Goal: Task Accomplishment & Management: Manage account settings

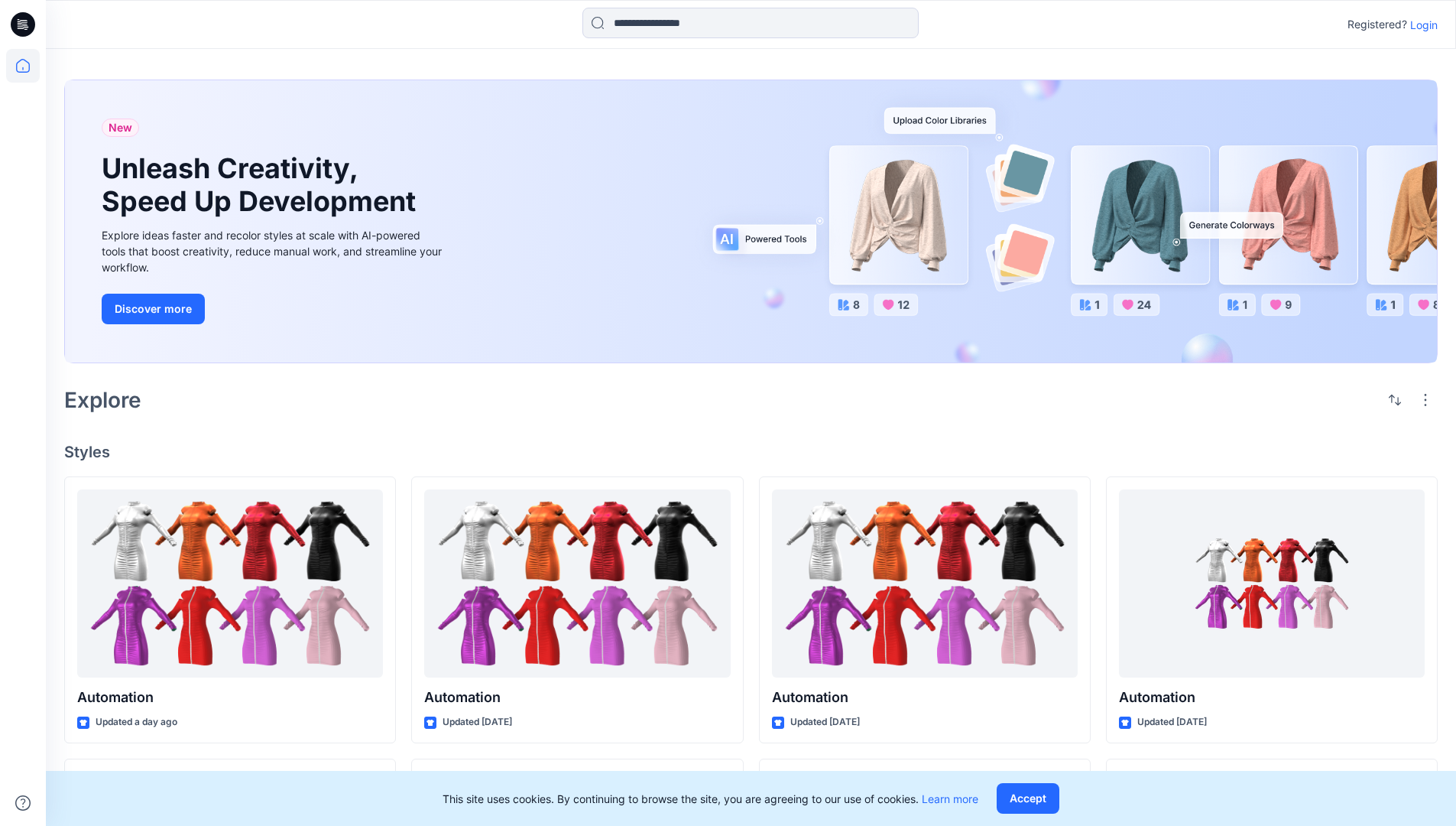
click at [1420, 25] on p "Login" at bounding box center [1424, 25] width 27 height 16
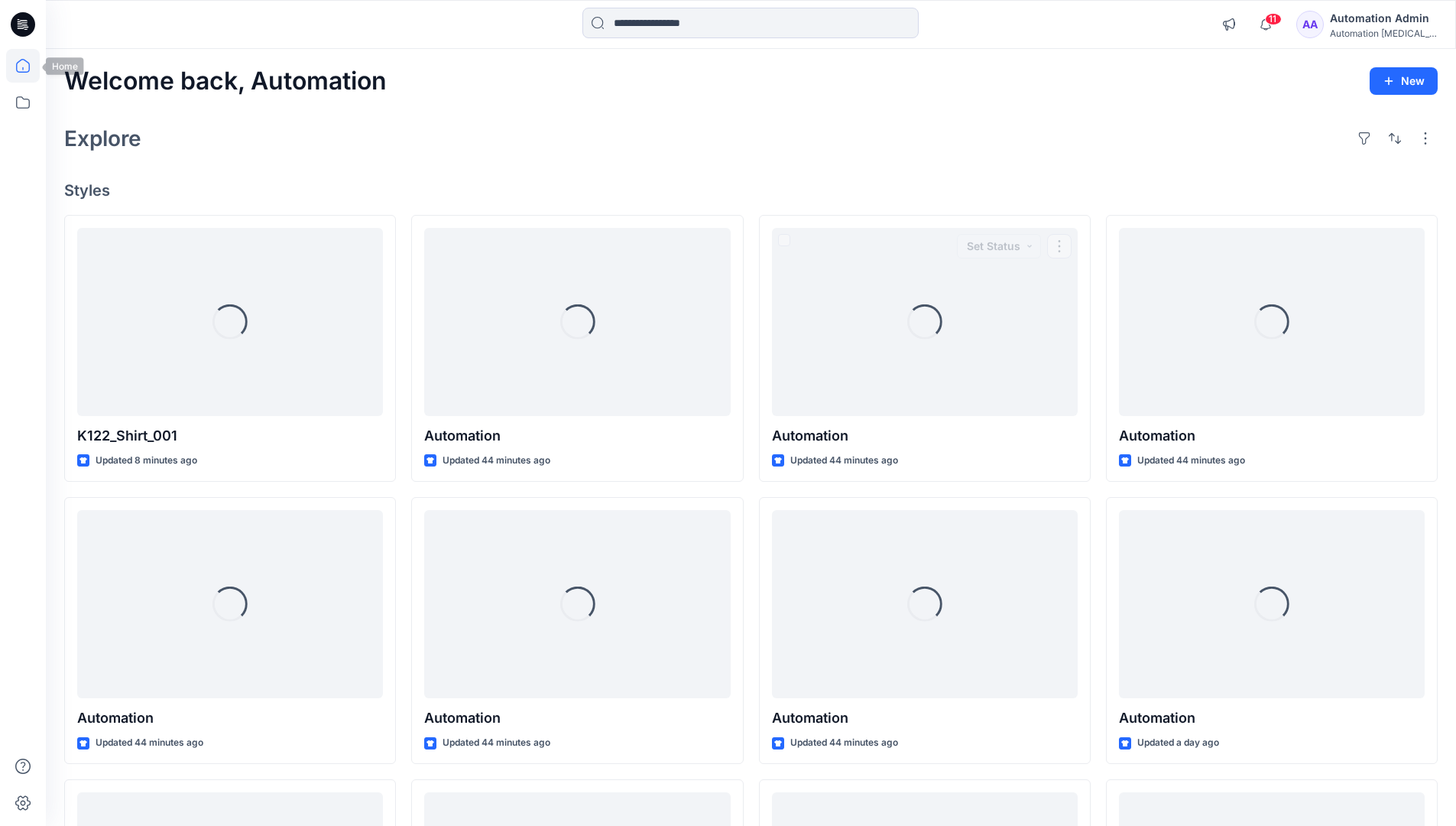
click at [29, 65] on icon at bounding box center [22, 65] width 14 height 14
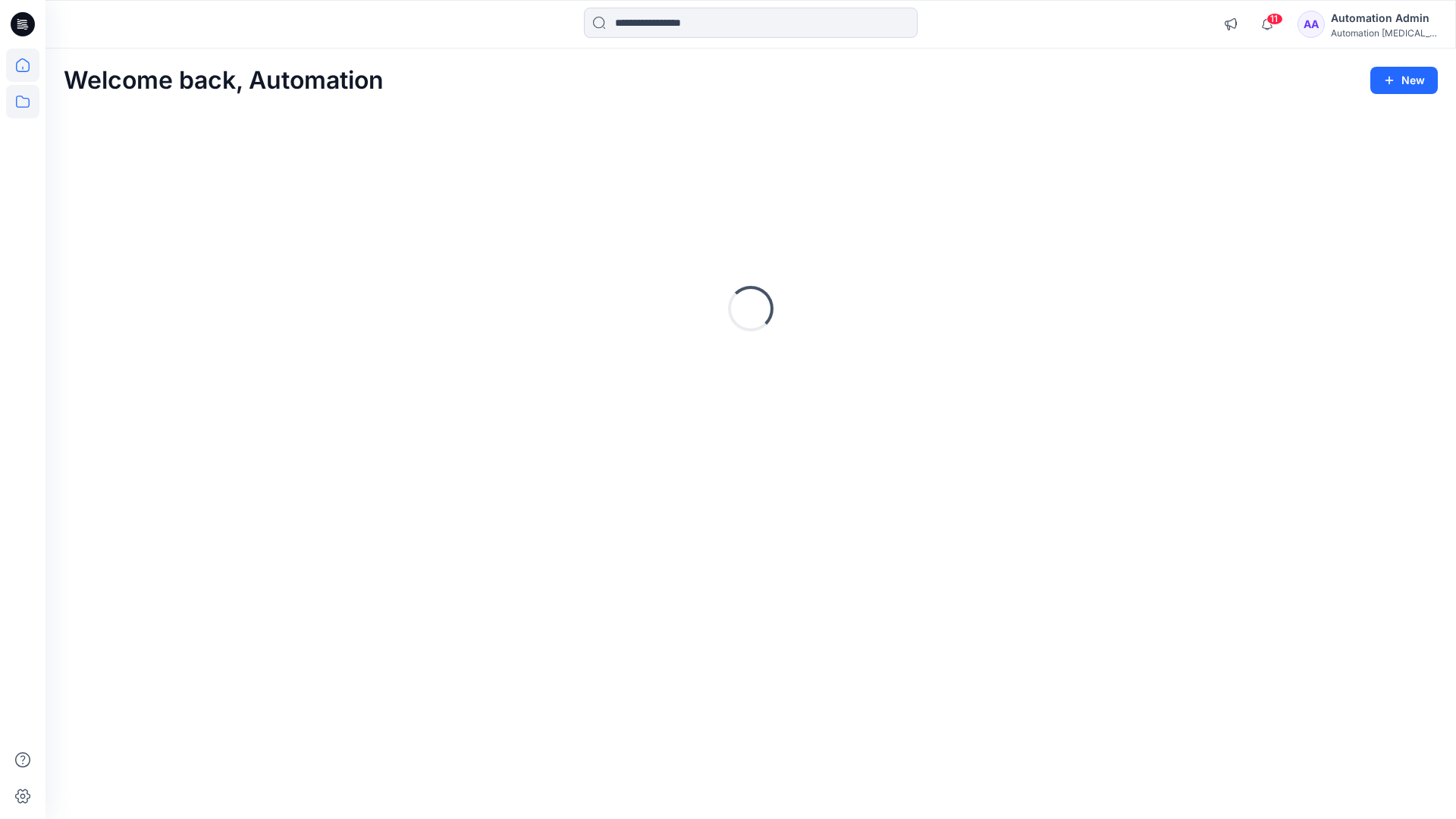
click at [24, 99] on icon at bounding box center [22, 101] width 13 height 12
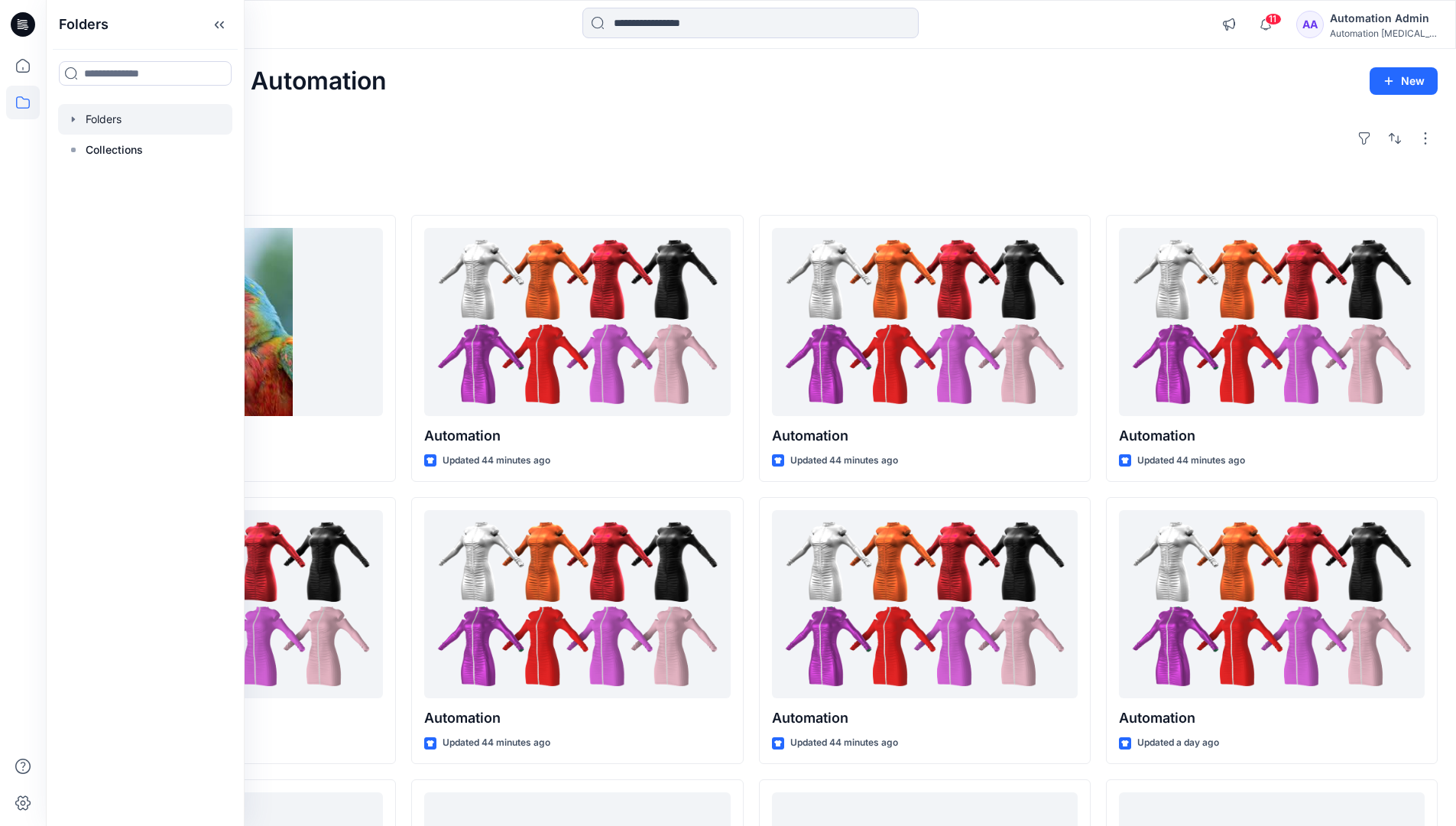
click at [156, 120] on div at bounding box center [145, 119] width 174 height 30
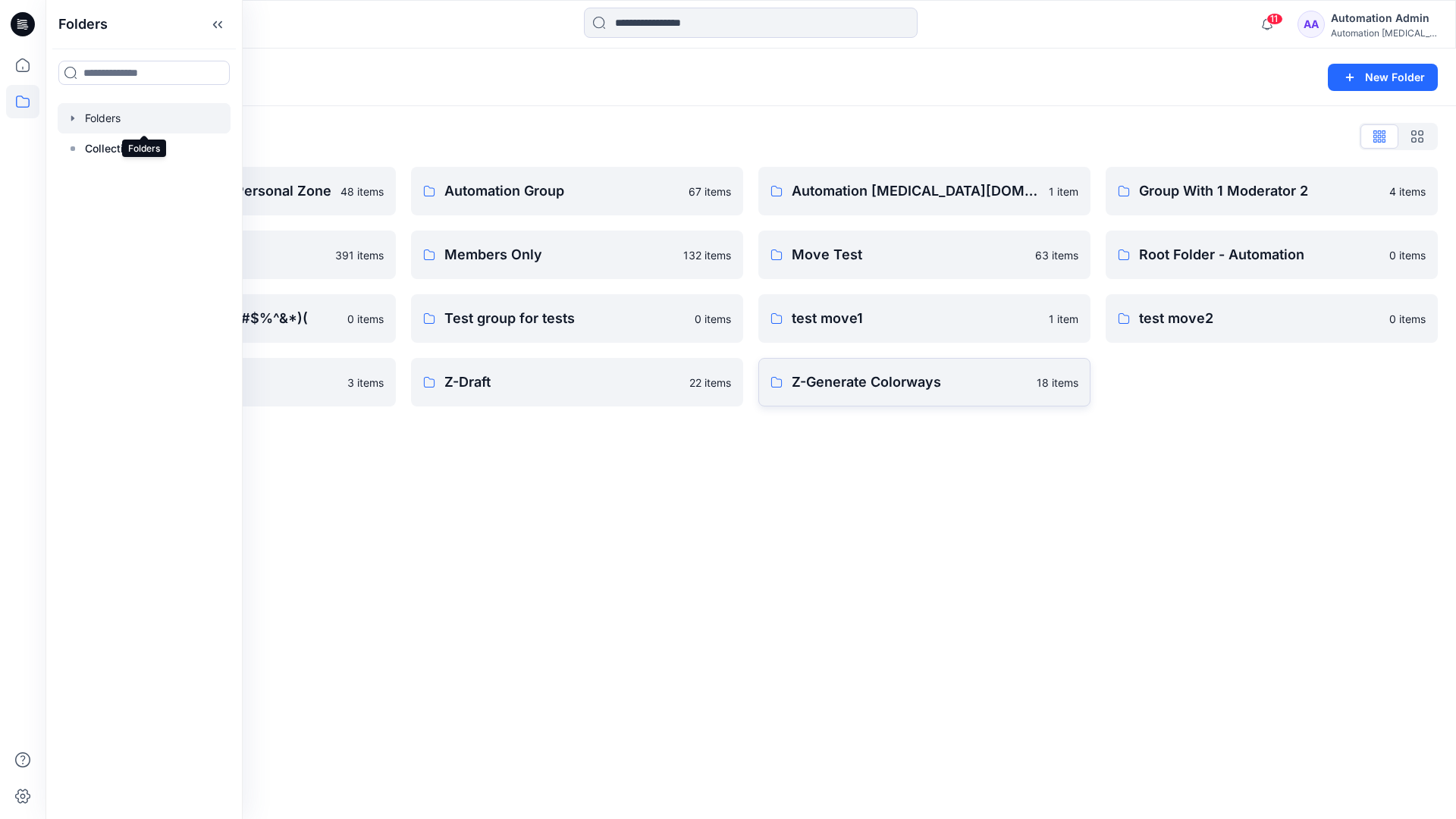
click at [976, 389] on p "Z-Generate Colorways" at bounding box center [909, 381] width 236 height 21
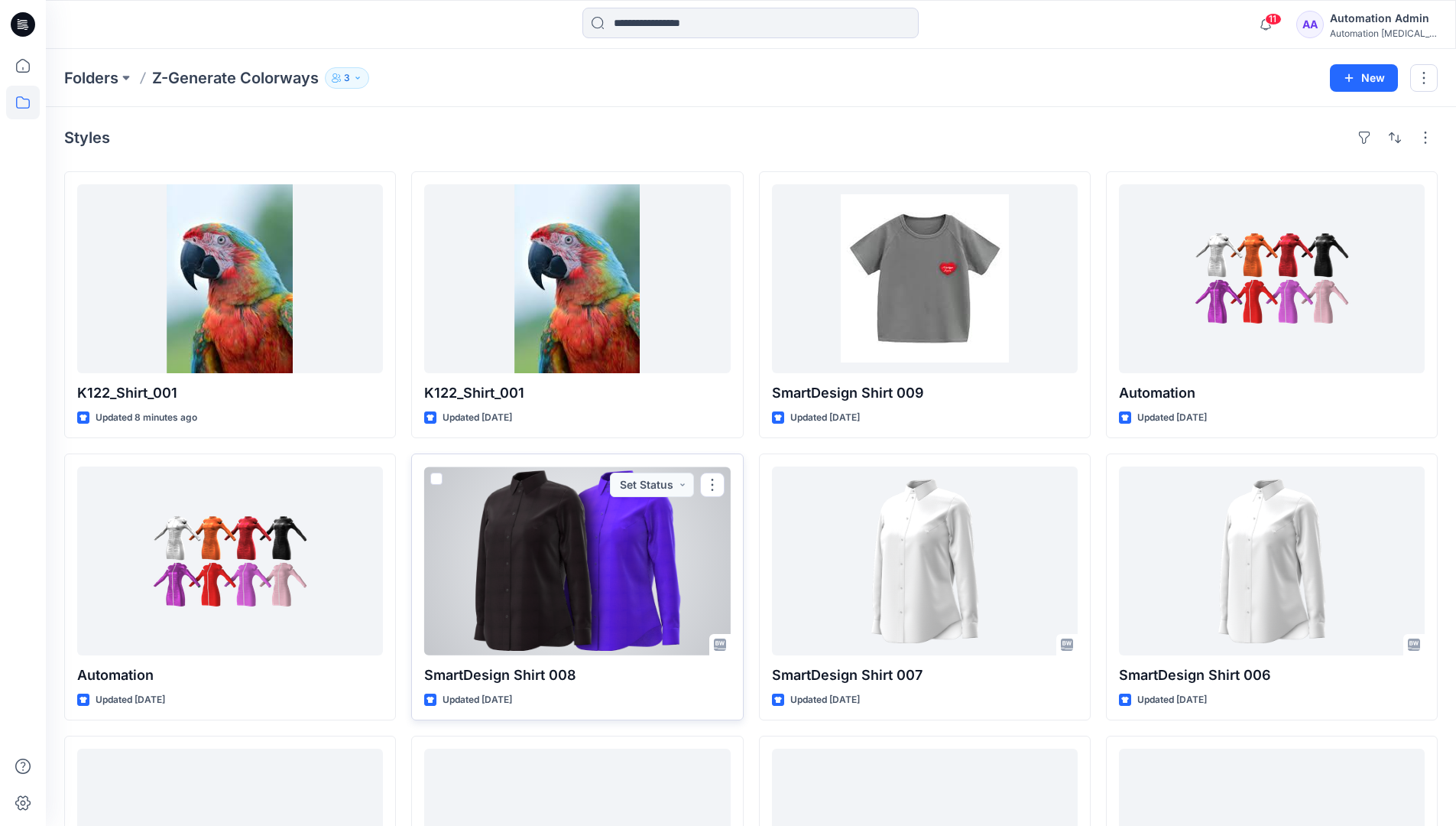
click at [436, 476] on span at bounding box center [436, 478] width 12 height 12
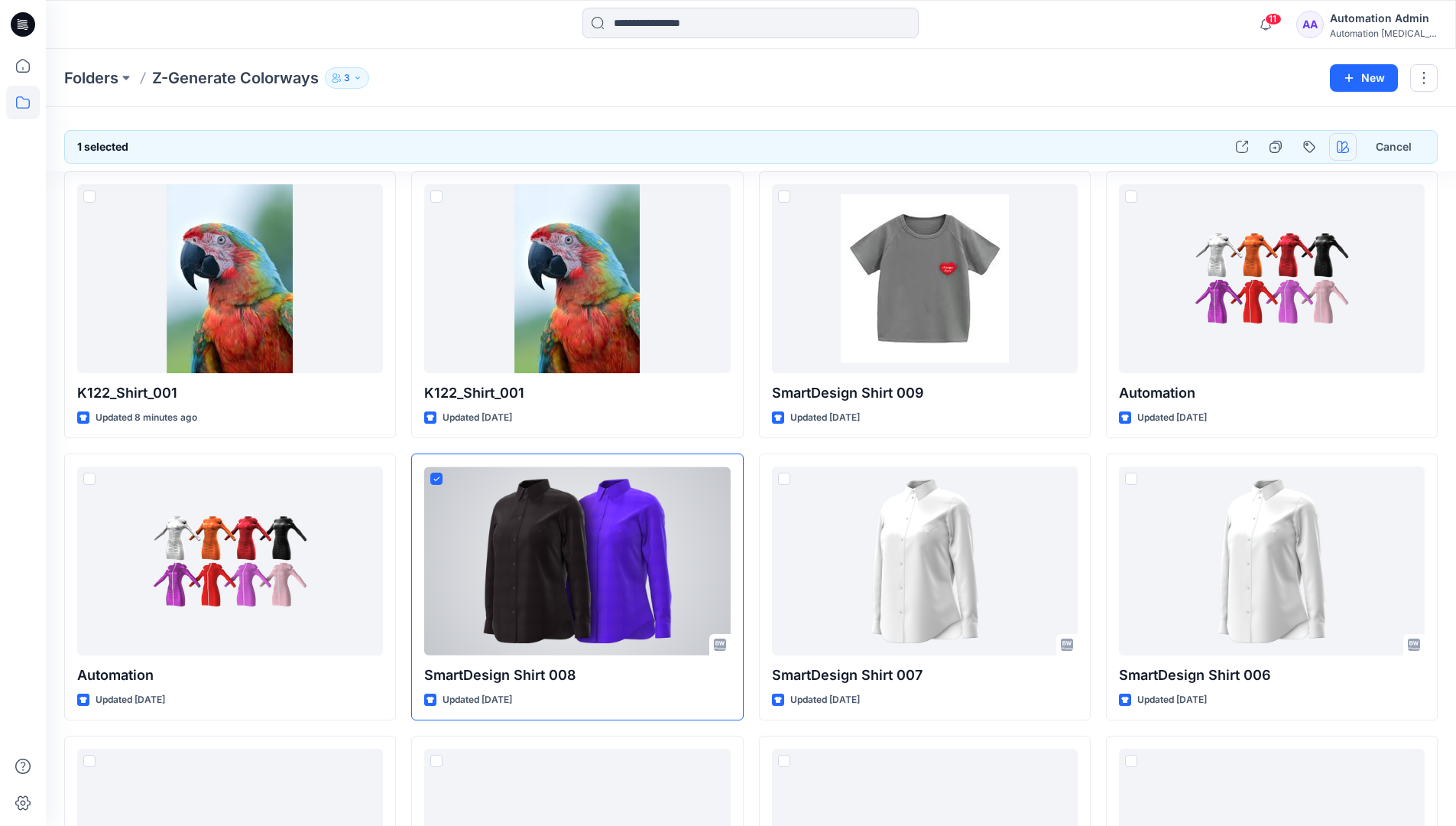
click at [1339, 142] on icon "button" at bounding box center [1343, 146] width 12 height 12
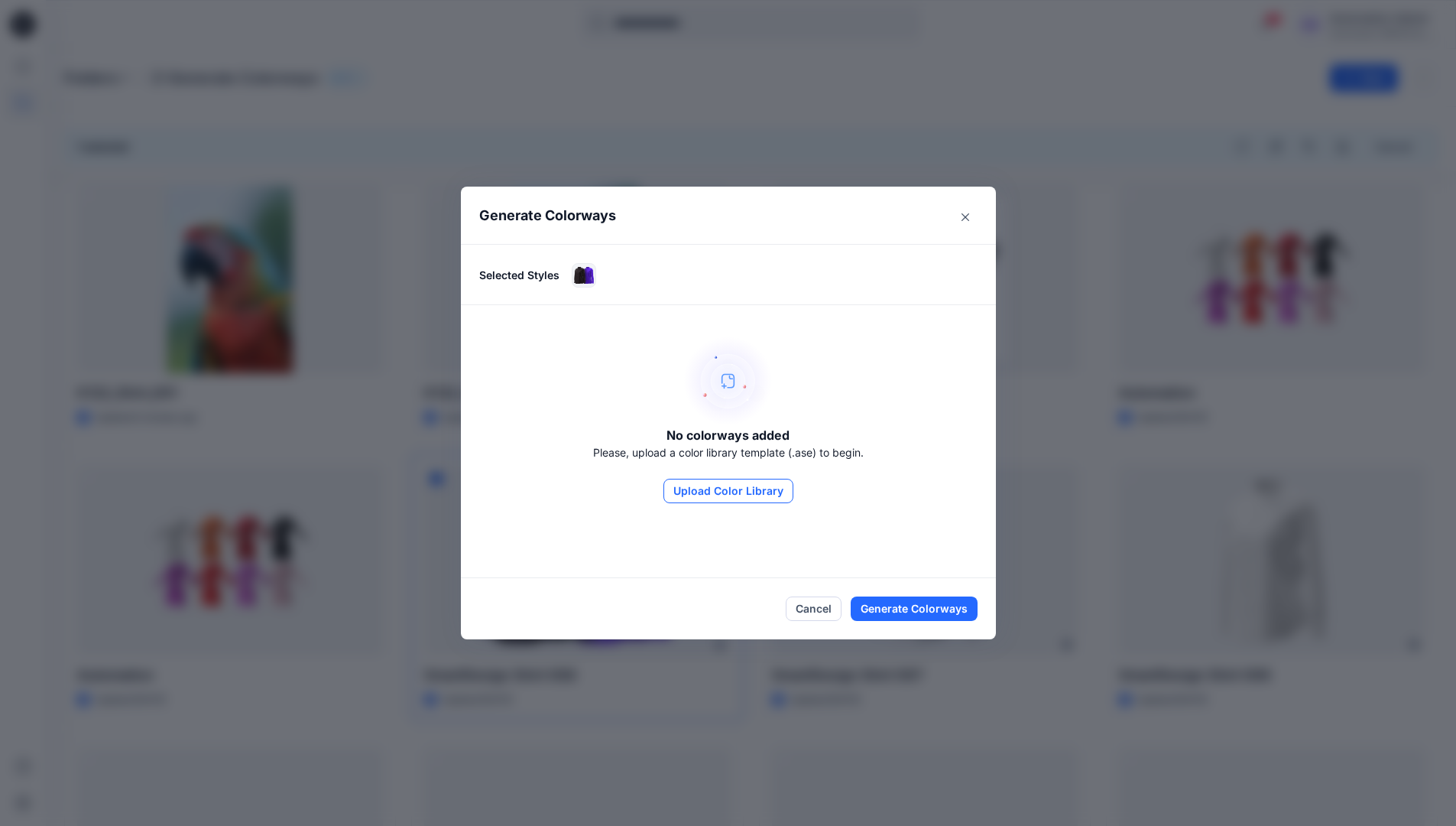
click at [721, 483] on button "Upload Color Library" at bounding box center [728, 491] width 130 height 25
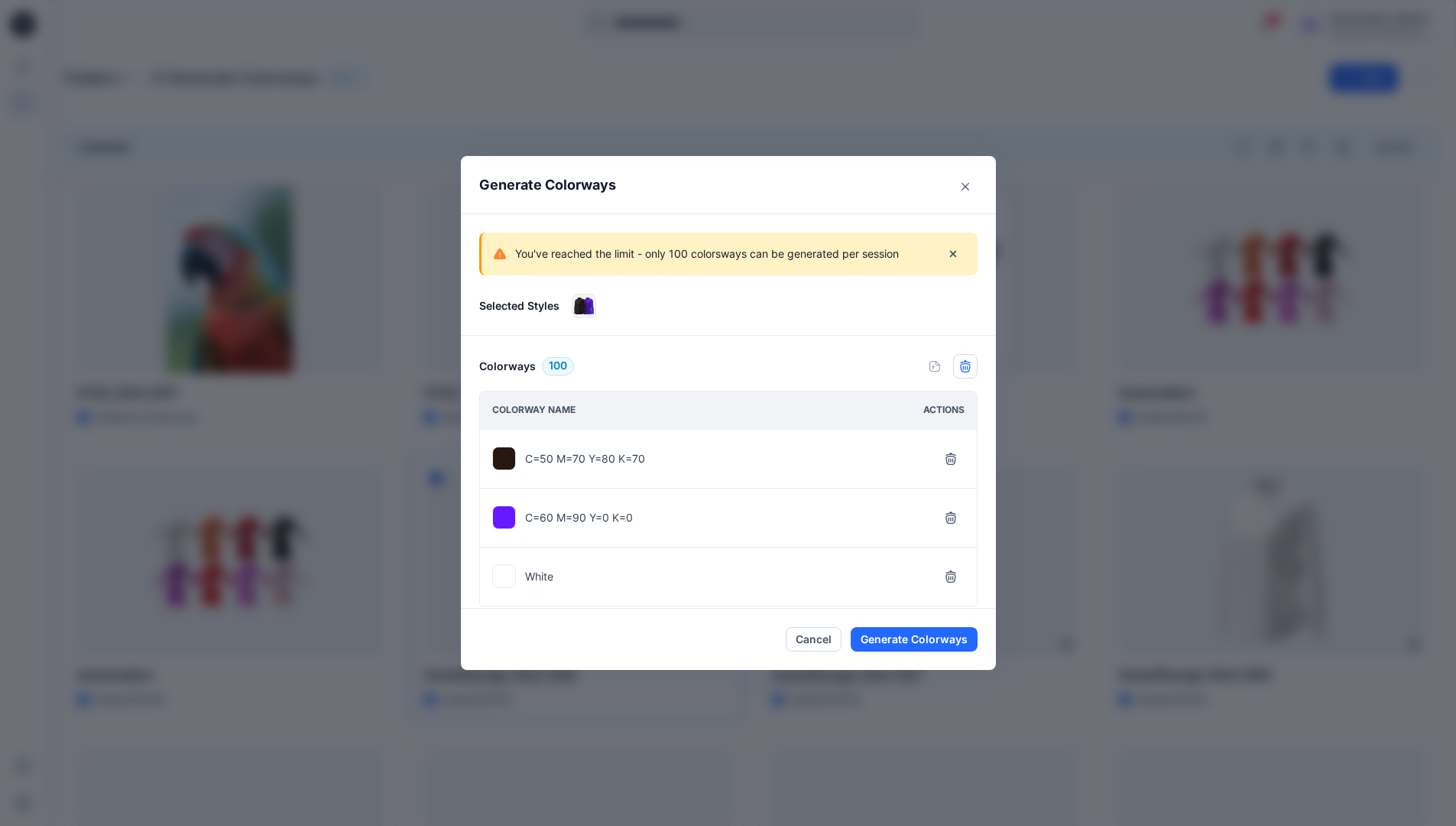
click at [972, 370] on icon "button" at bounding box center [965, 366] width 12 height 12
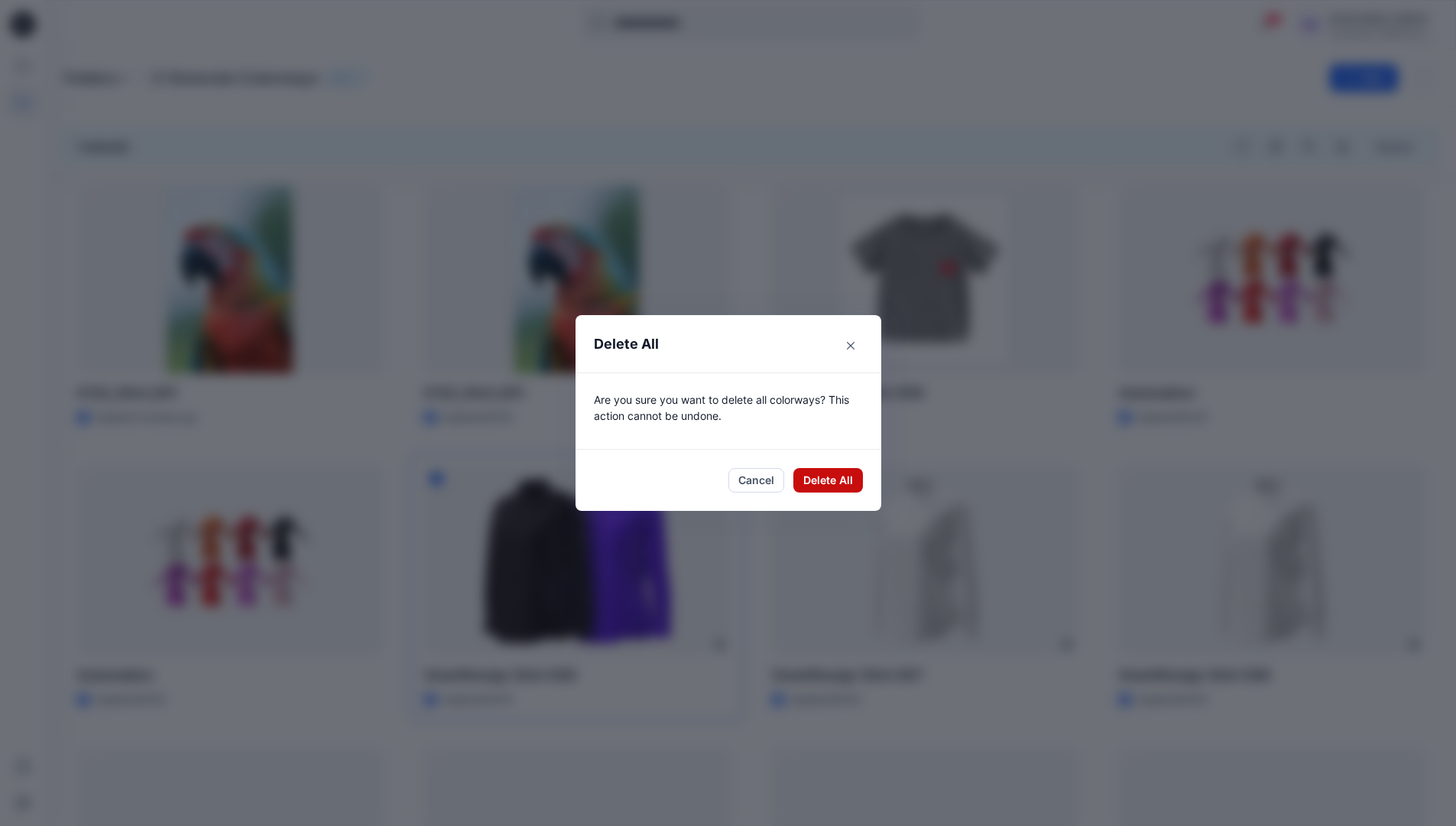
click at [833, 481] on button "Delete All" at bounding box center [828, 480] width 69 height 25
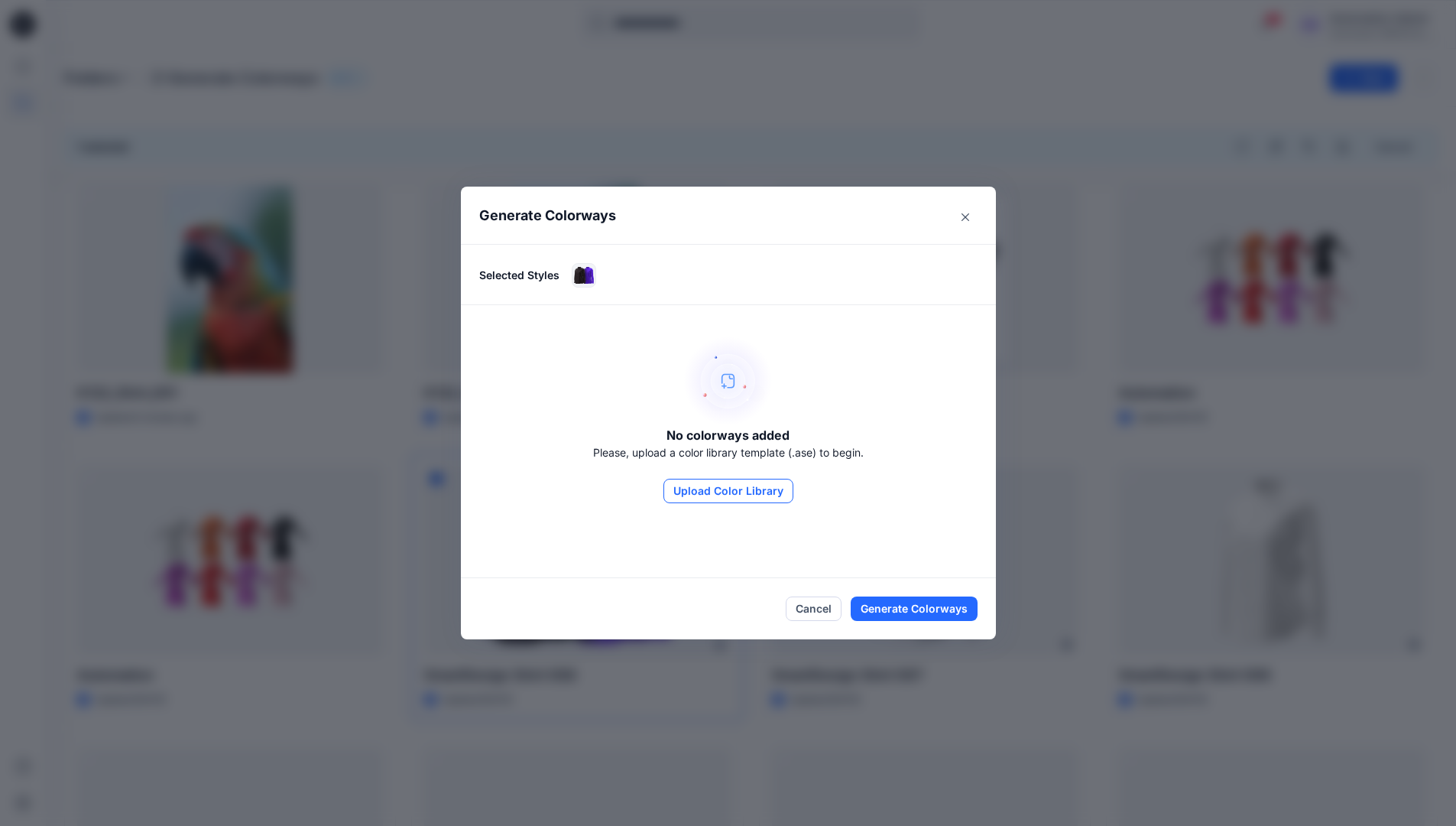
click at [769, 496] on button "Upload Color Library" at bounding box center [728, 491] width 130 height 25
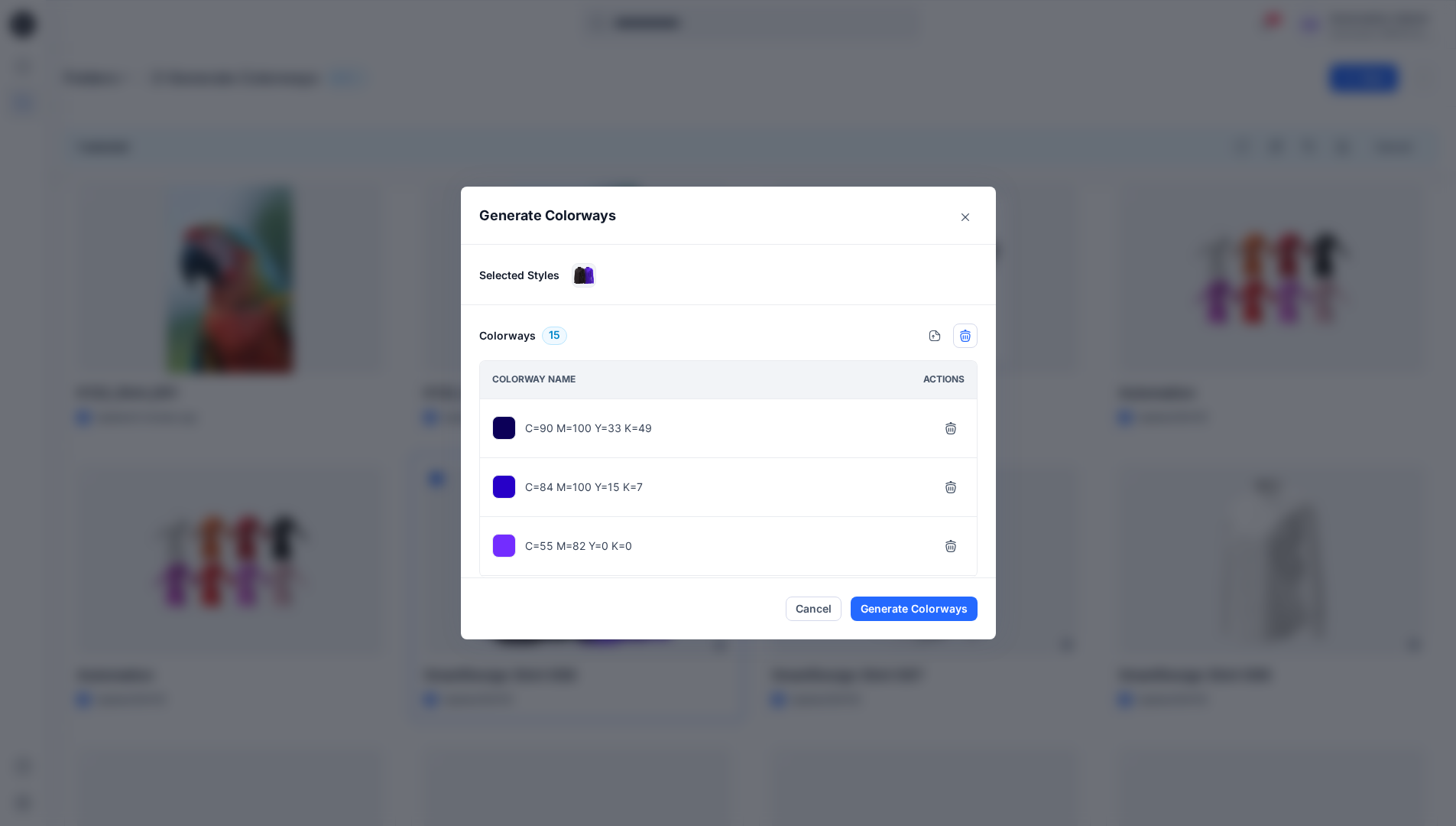
click at [969, 337] on icon "button" at bounding box center [965, 335] width 12 height 12
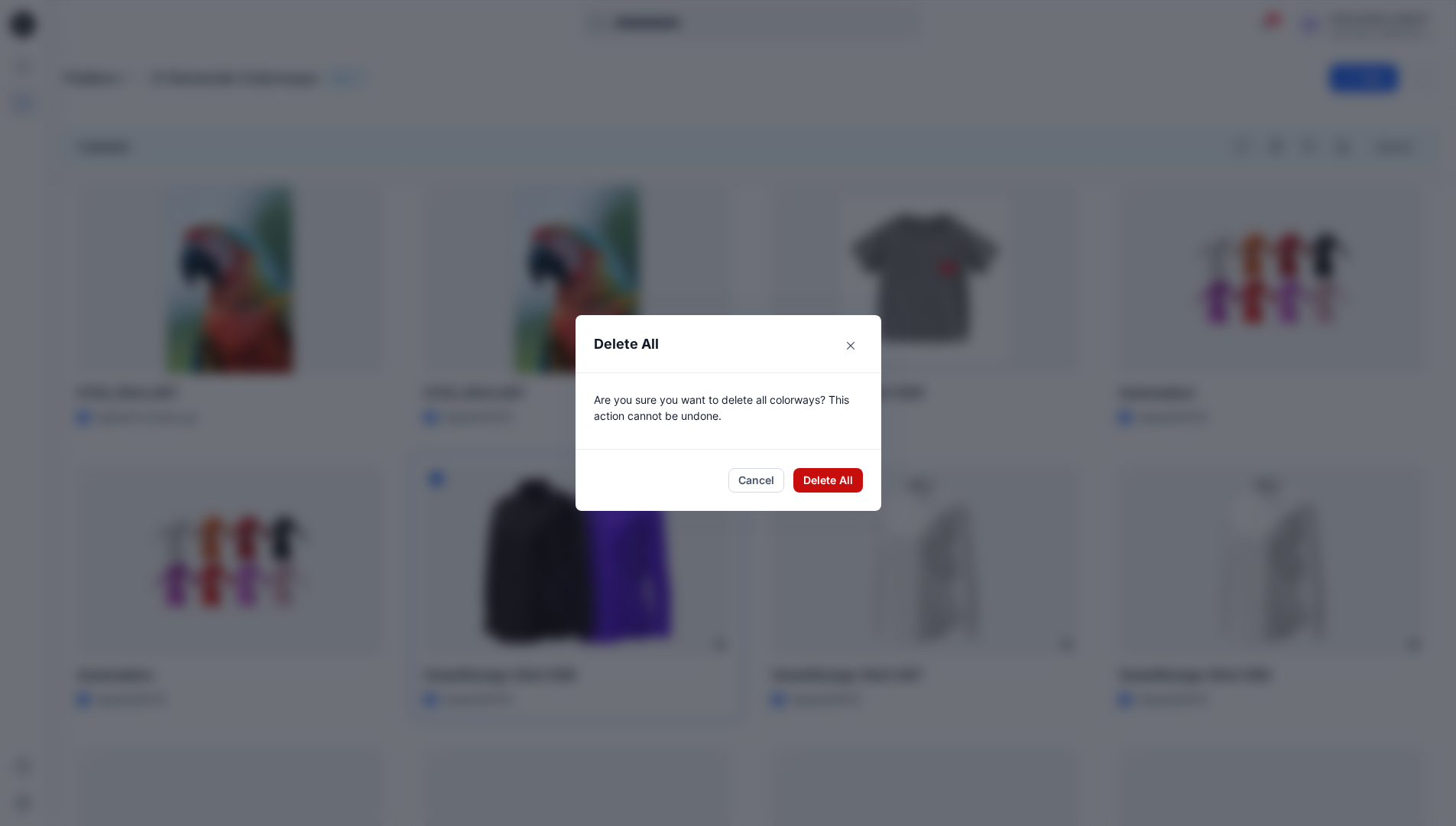
click at [823, 478] on button "Delete All" at bounding box center [828, 480] width 69 height 25
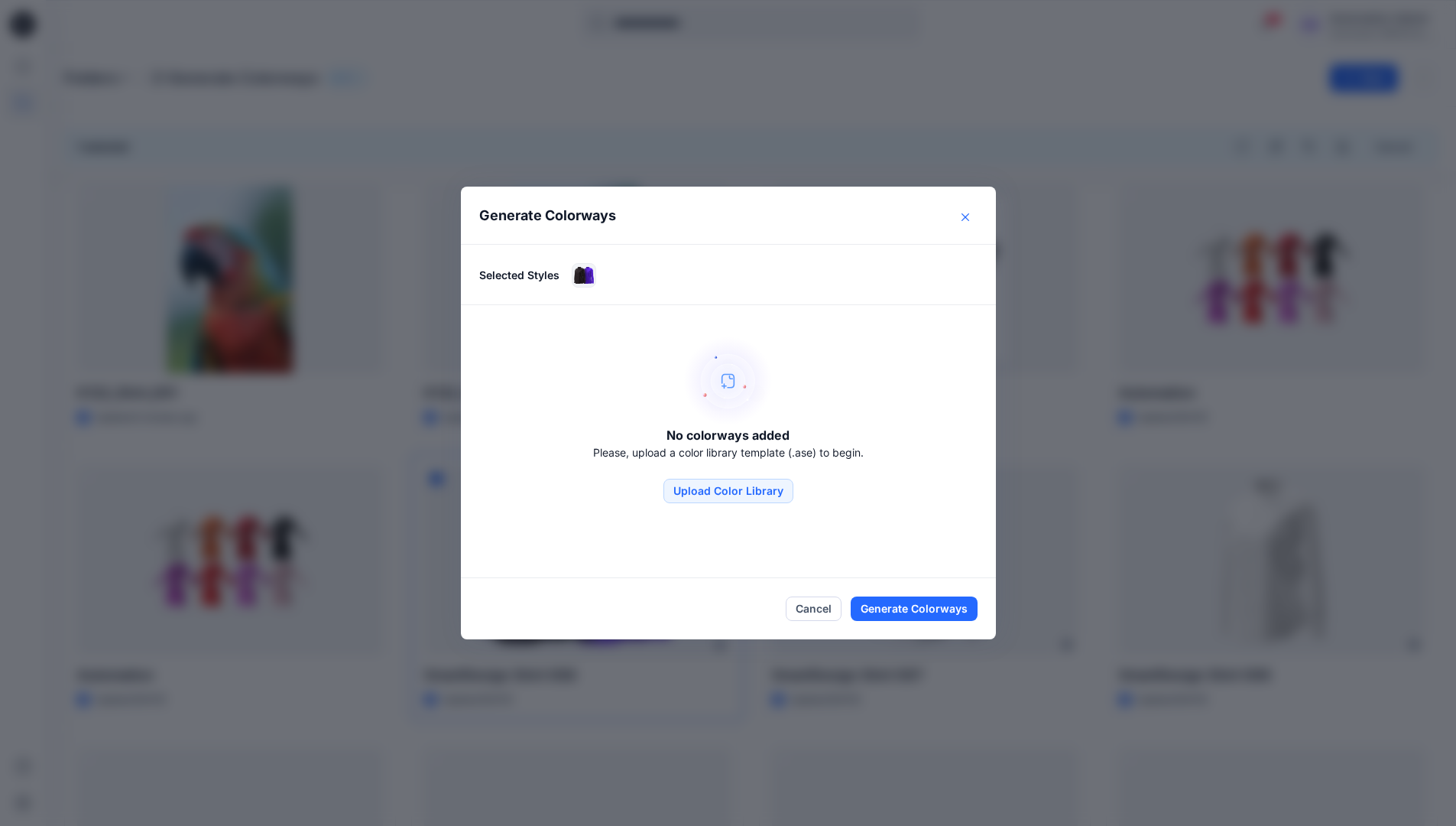
click at [969, 221] on button "Close" at bounding box center [965, 217] width 25 height 25
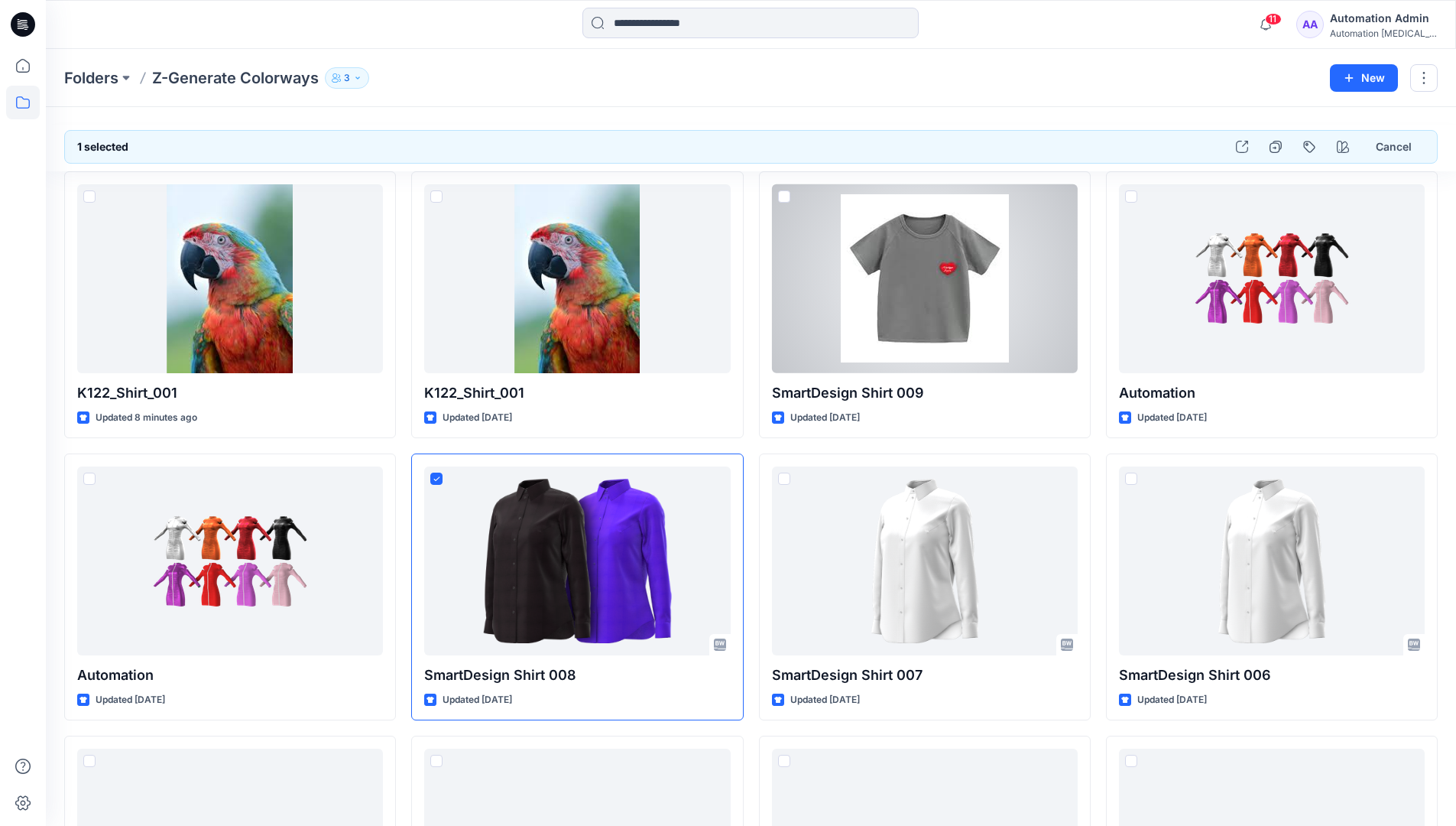
click at [1364, 19] on div "Automation Admin" at bounding box center [1383, 18] width 107 height 18
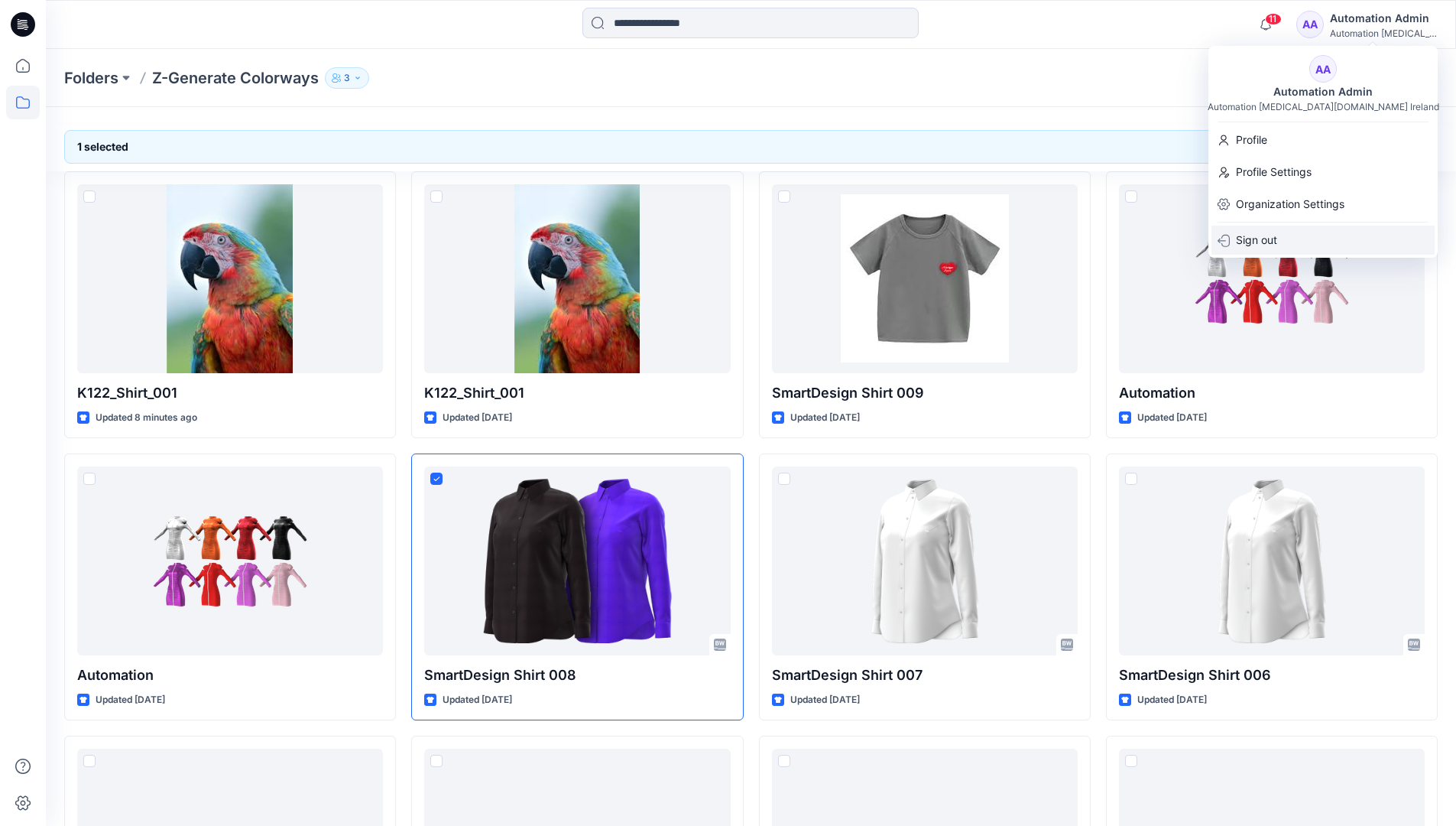
click at [1292, 240] on div "Sign out" at bounding box center [1324, 240] width 223 height 29
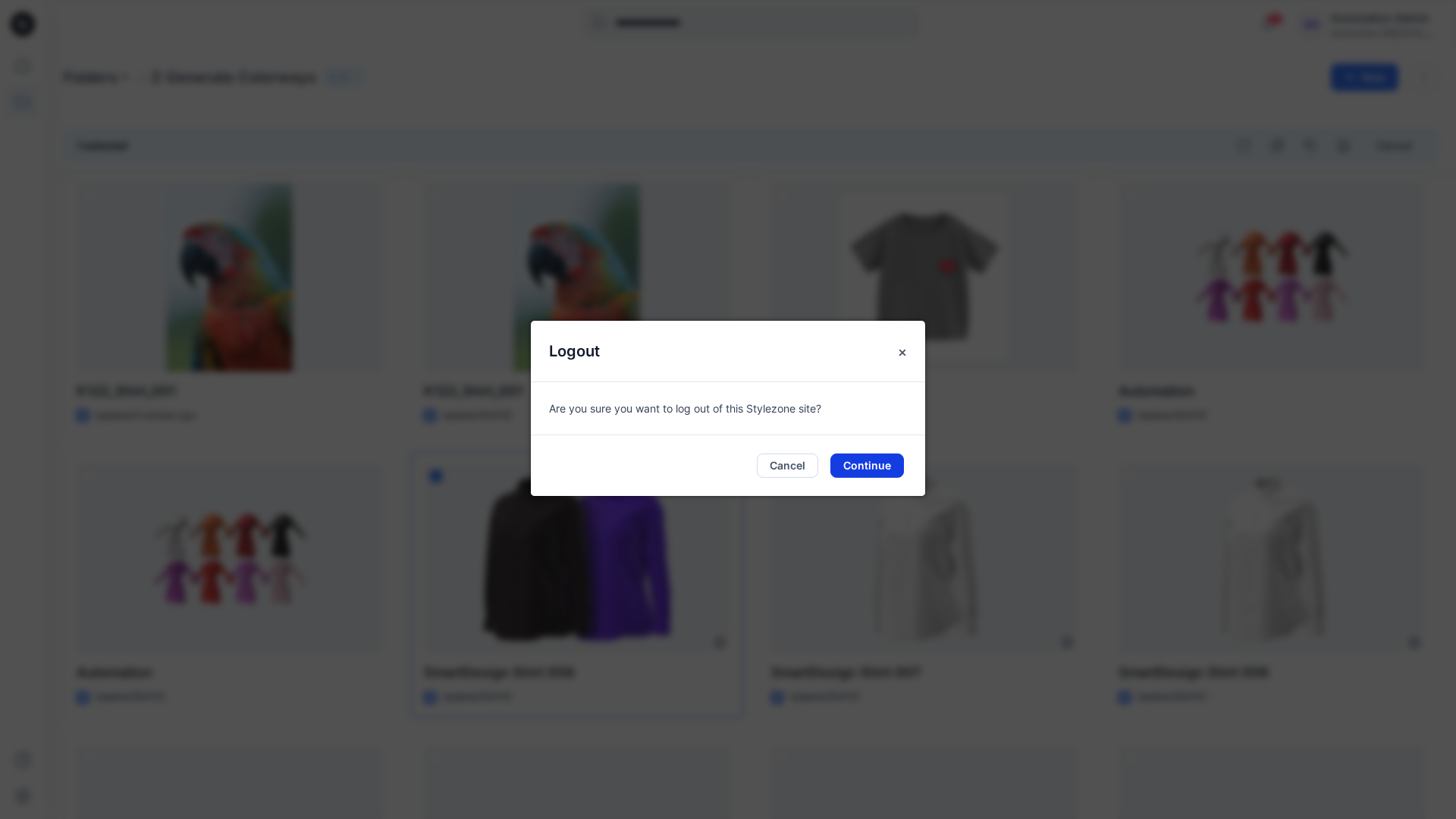
click at [863, 464] on button "Continue" at bounding box center [866, 465] width 74 height 25
